Goal: Task Accomplishment & Management: Manage account settings

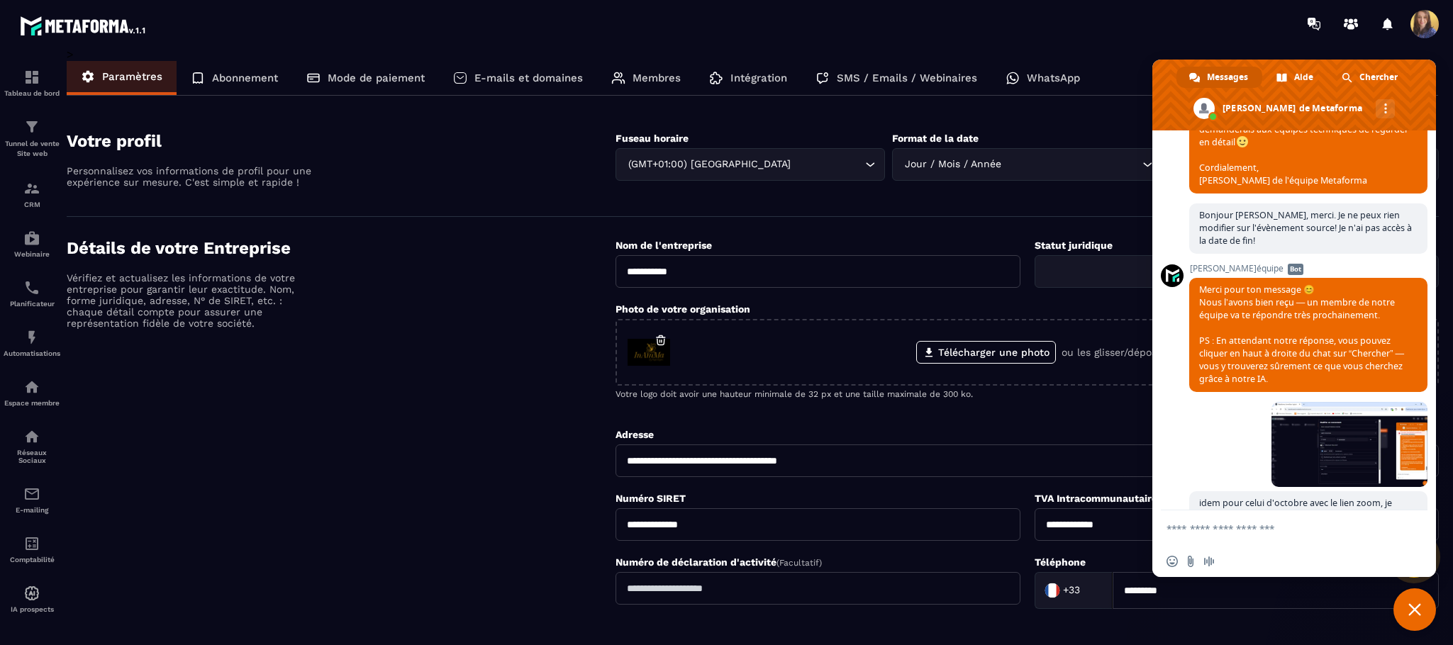
scroll to position [4014, 0]
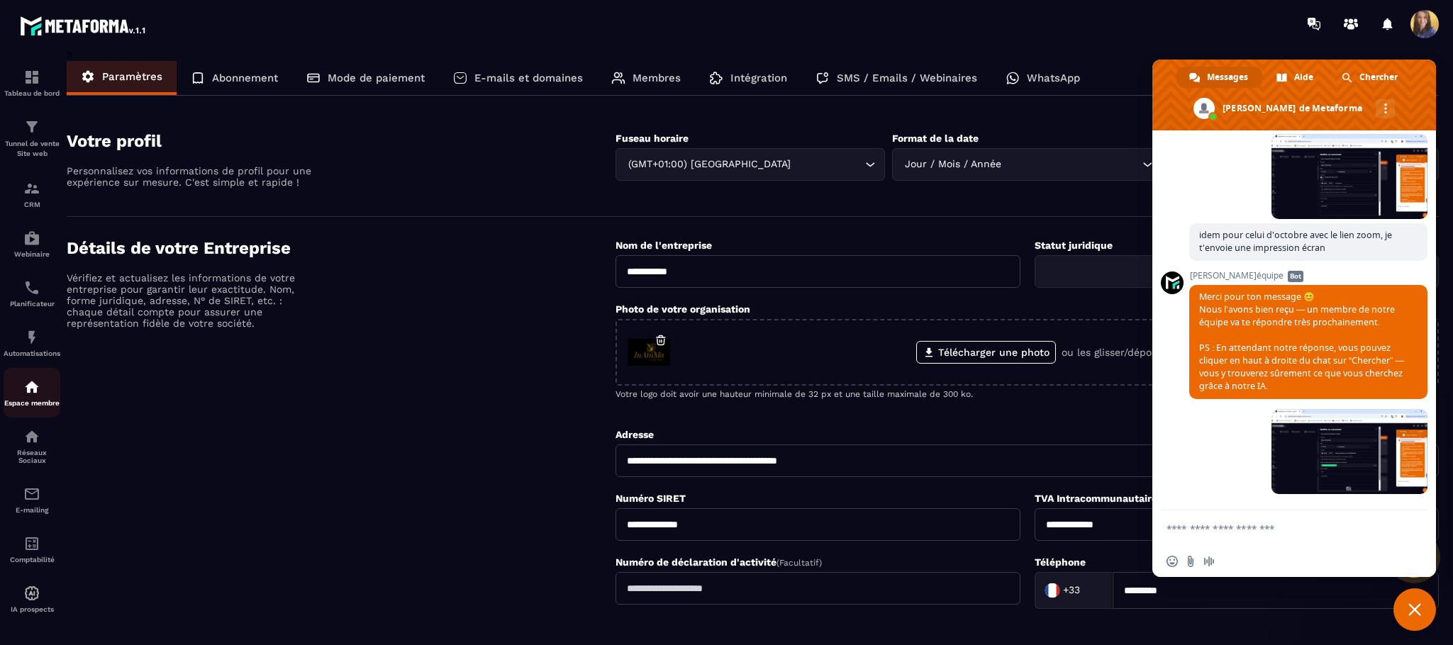
click at [26, 396] on img at bounding box center [31, 387] width 17 height 17
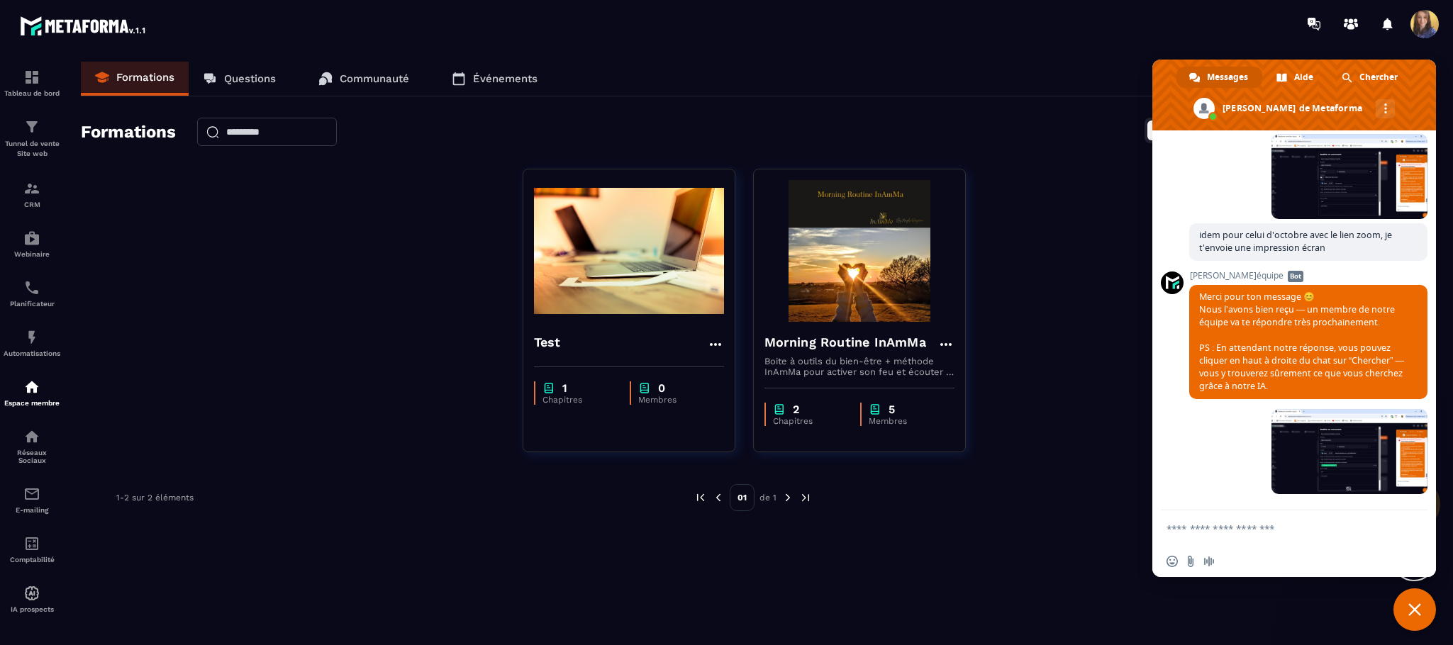
click at [500, 72] on p "Événements" at bounding box center [505, 78] width 65 height 13
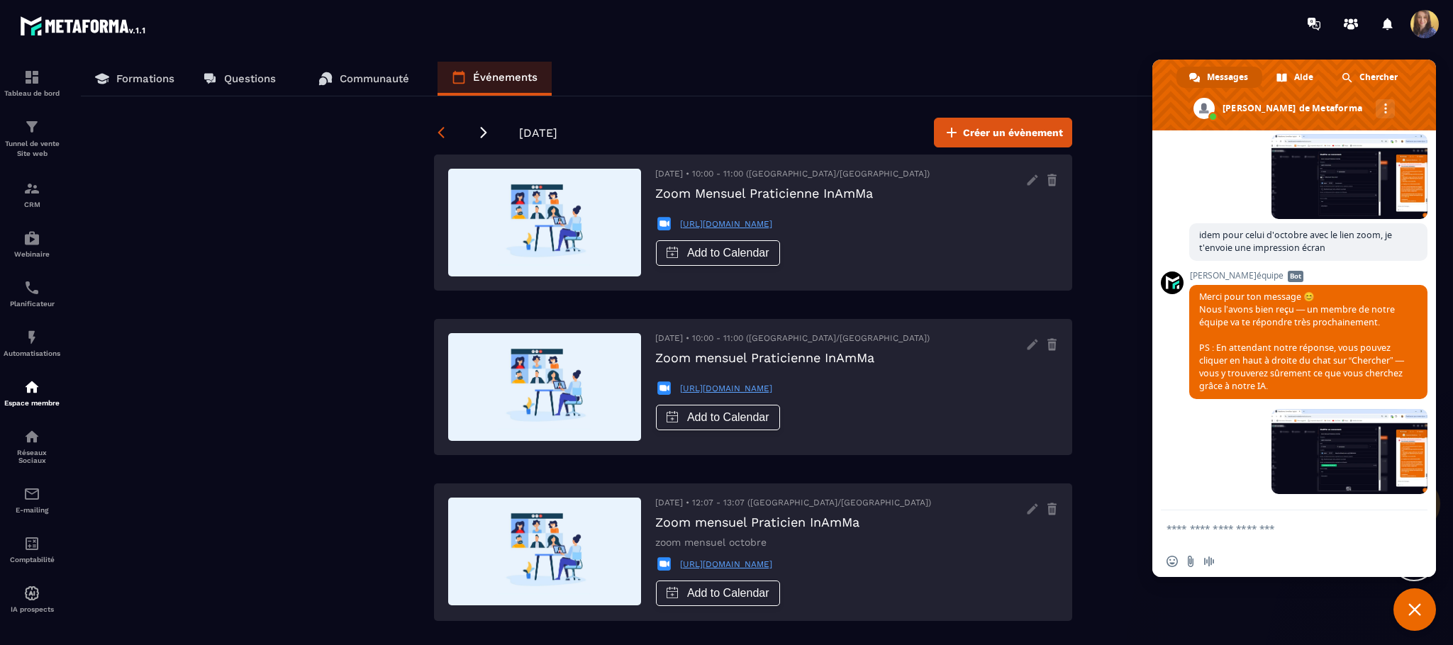
click at [441, 125] on icon at bounding box center [441, 132] width 14 height 14
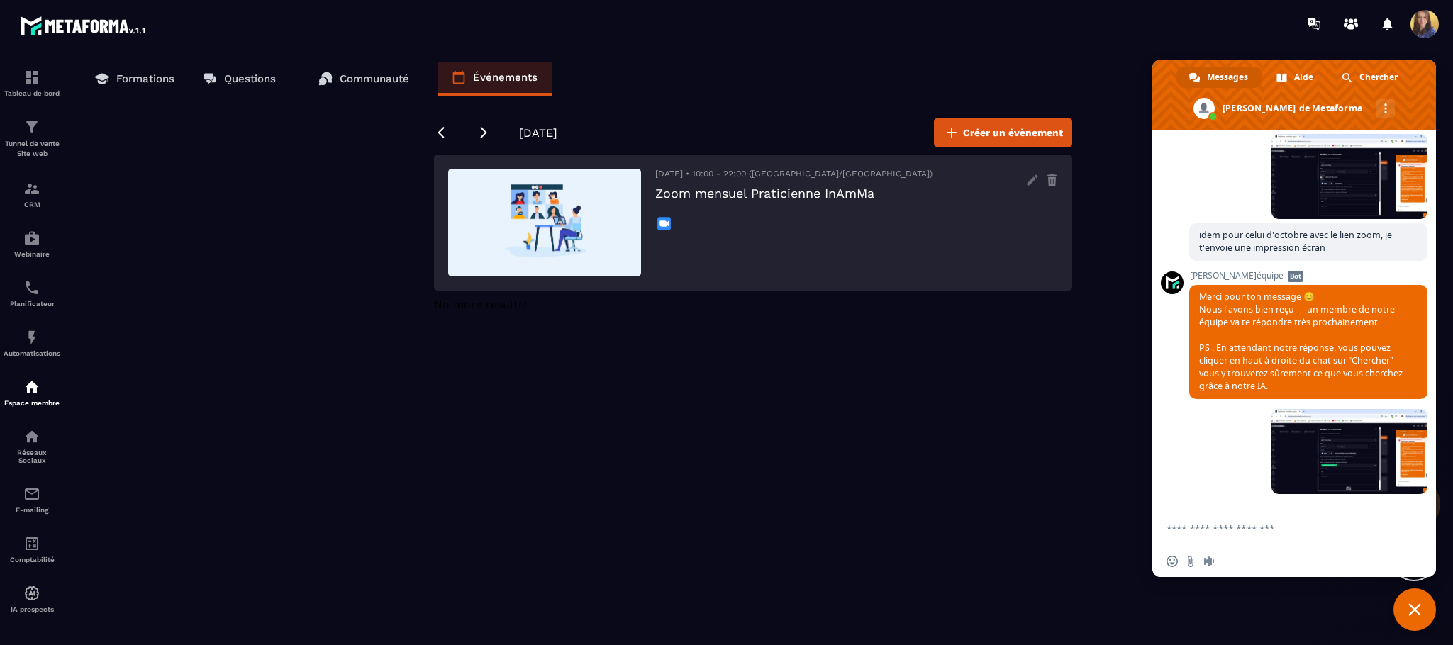
click at [739, 215] on div at bounding box center [793, 224] width 277 height 18
click at [1034, 181] on icon at bounding box center [1032, 179] width 11 height 11
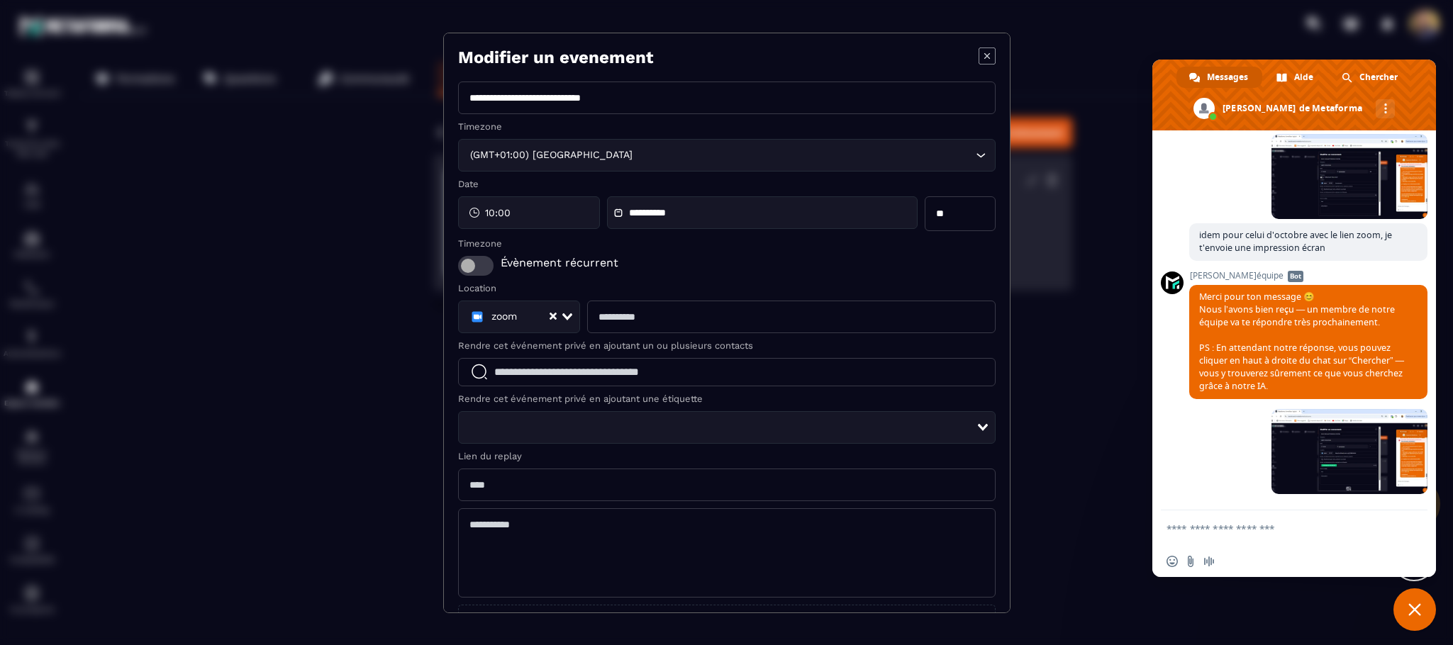
click at [492, 269] on span "Modal window" at bounding box center [475, 266] width 35 height 20
